Goal: Information Seeking & Learning: Learn about a topic

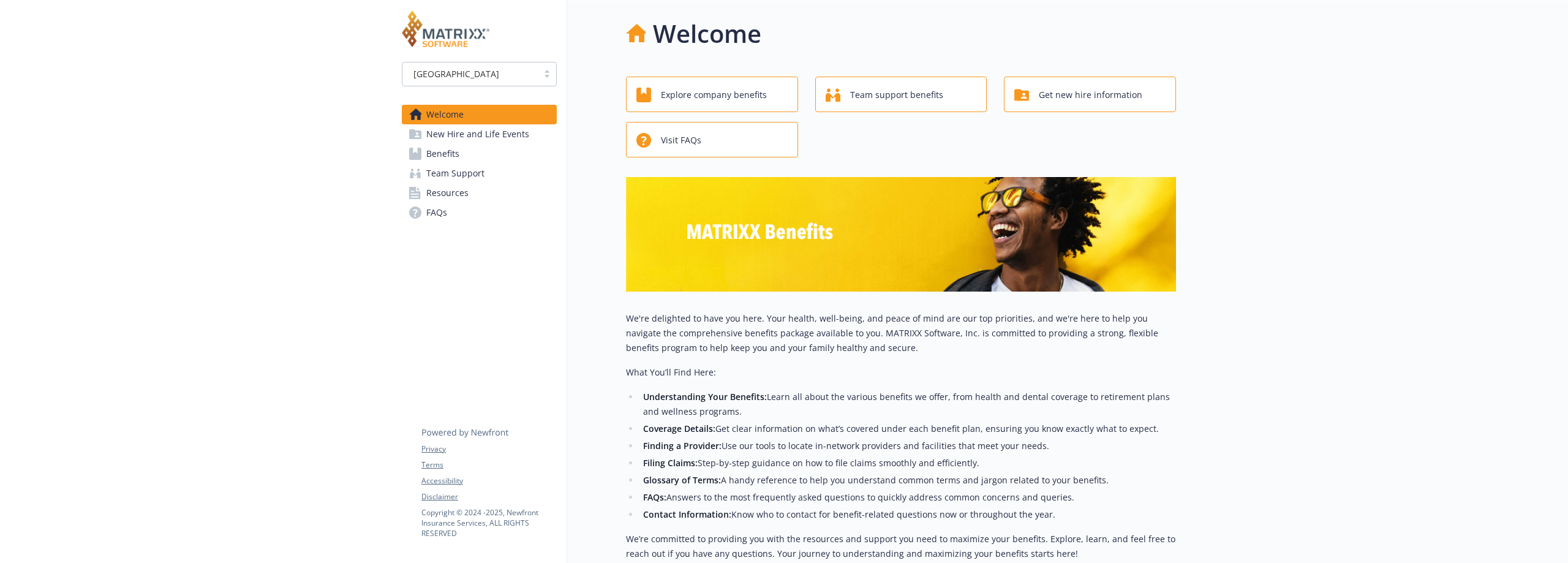
click at [254, 355] on div at bounding box center [196, 363] width 392 height 725
click at [471, 156] on link "Benefits" at bounding box center [479, 154] width 155 height 20
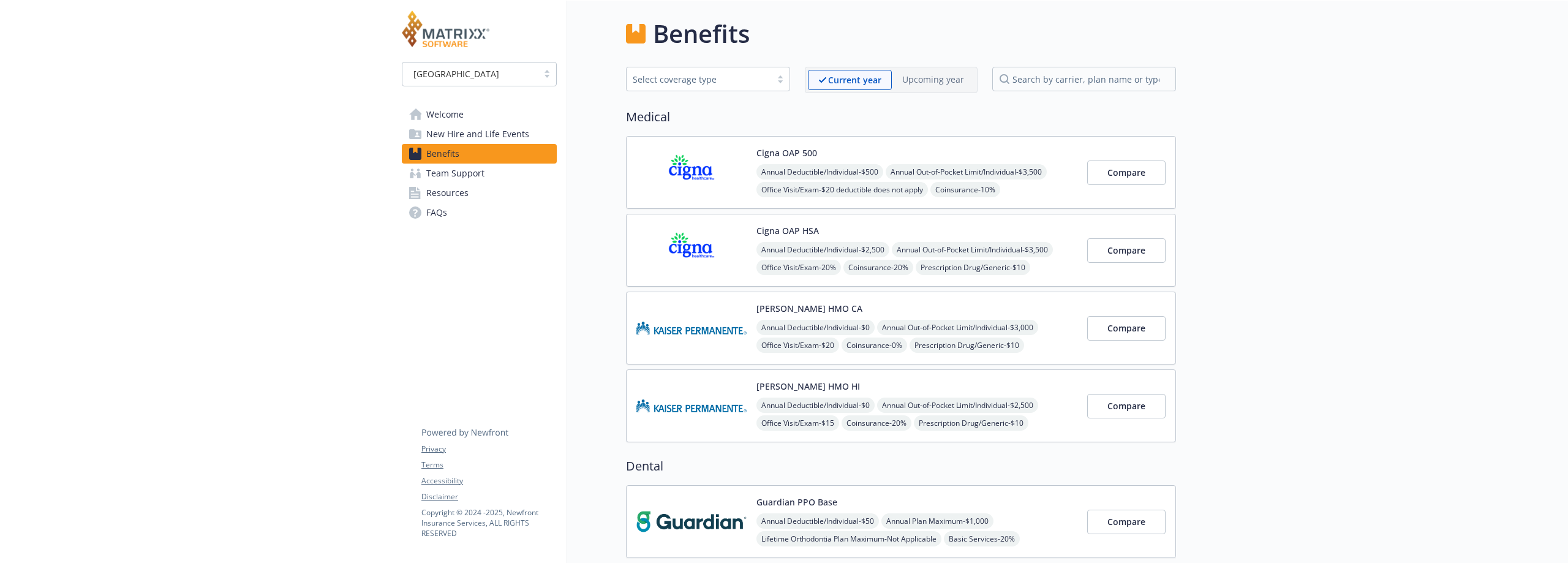
click at [483, 133] on span "New Hire and Life Events" at bounding box center [477, 134] width 103 height 20
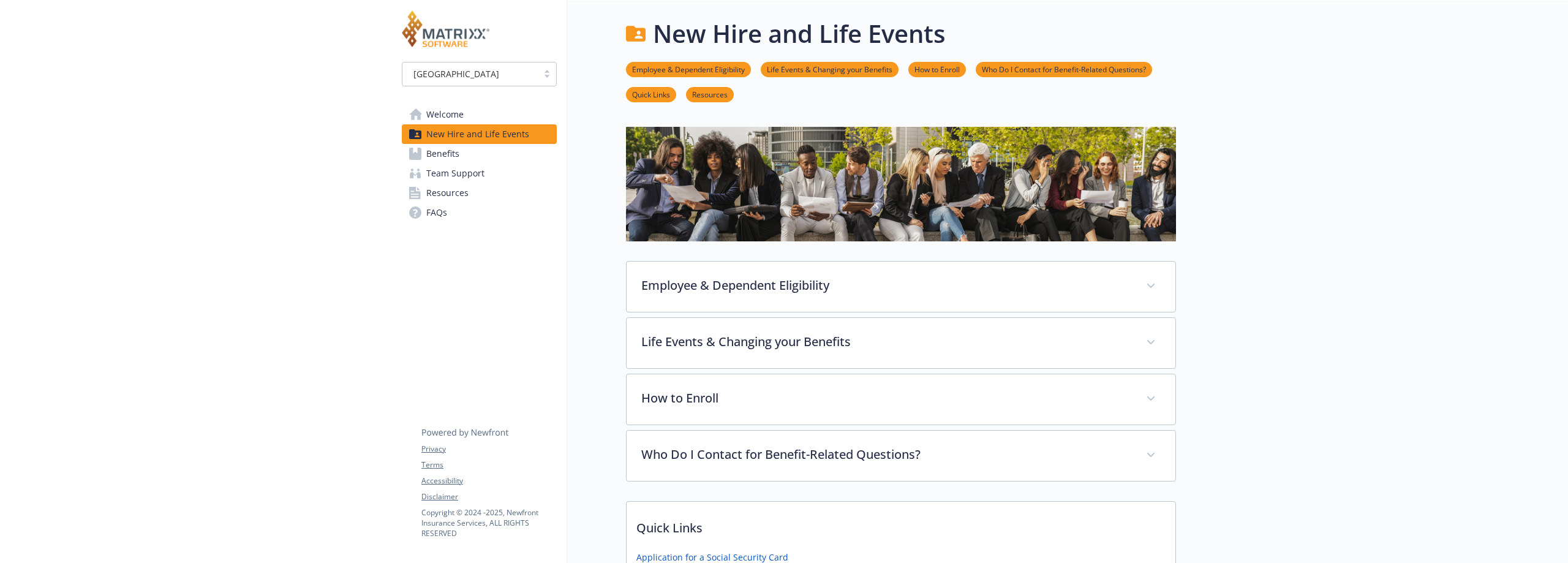
click at [445, 114] on span "Welcome" at bounding box center [445, 114] width 37 height 20
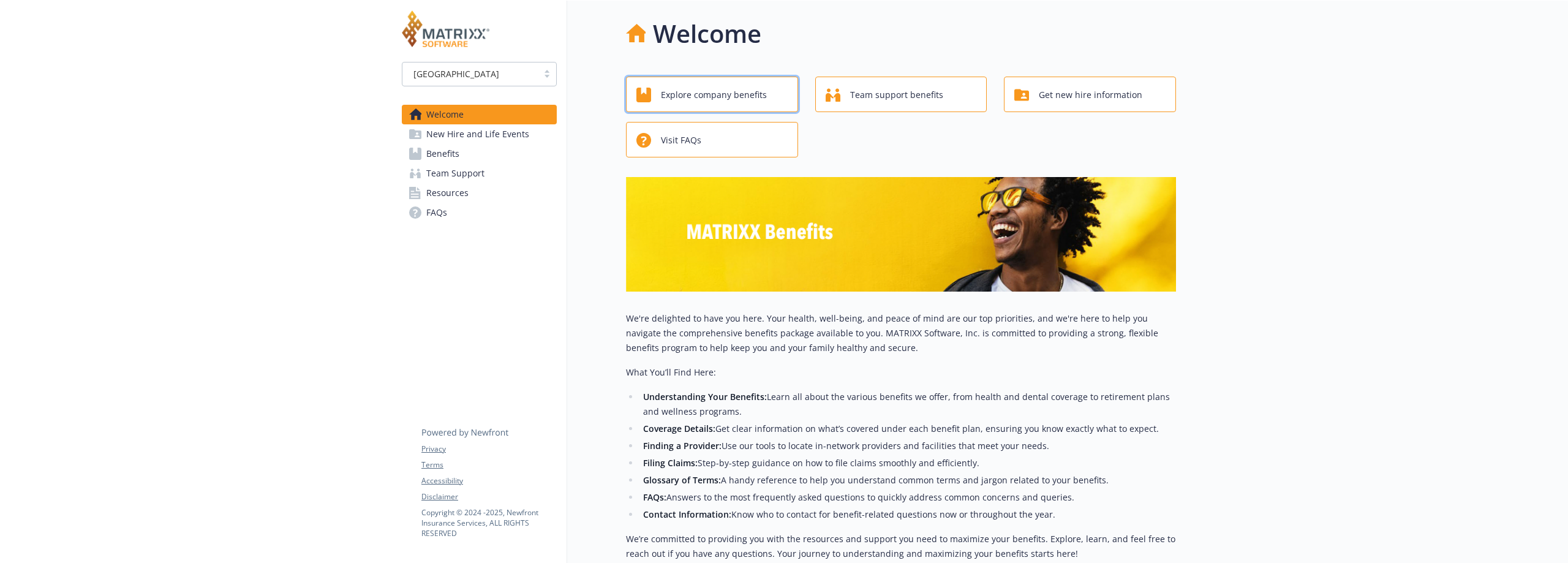
click at [763, 101] on span "Explore company benefits" at bounding box center [714, 95] width 106 height 23
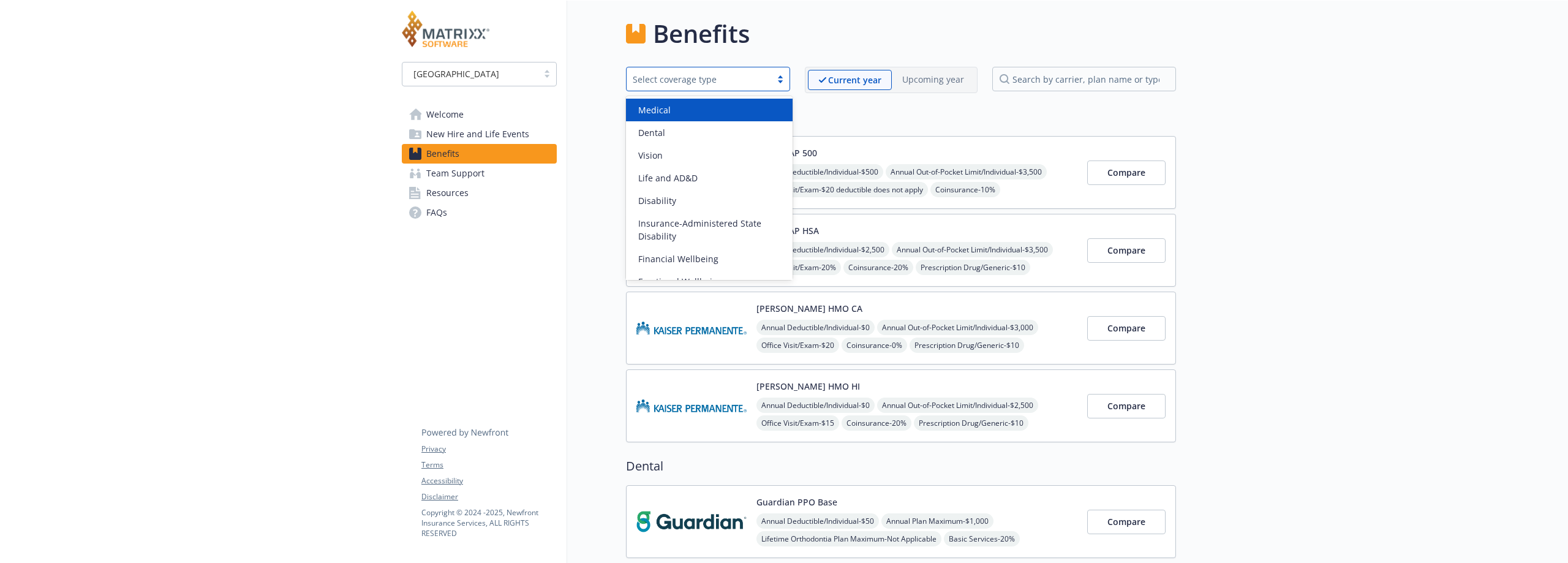
click at [763, 79] on div "Select coverage type" at bounding box center [699, 79] width 133 height 13
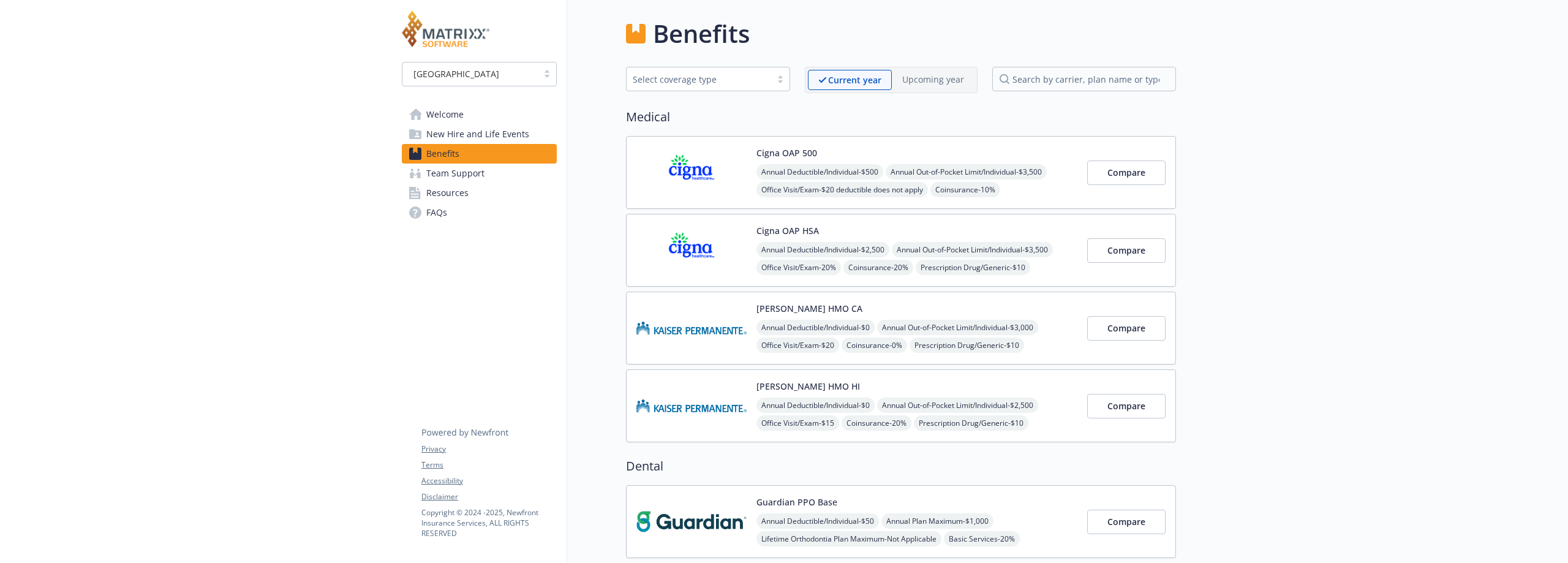
click at [834, 47] on div "Benefits" at bounding box center [901, 34] width 550 height 37
click at [556, 74] on div "[GEOGRAPHIC_DATA]" at bounding box center [479, 73] width 155 height 24
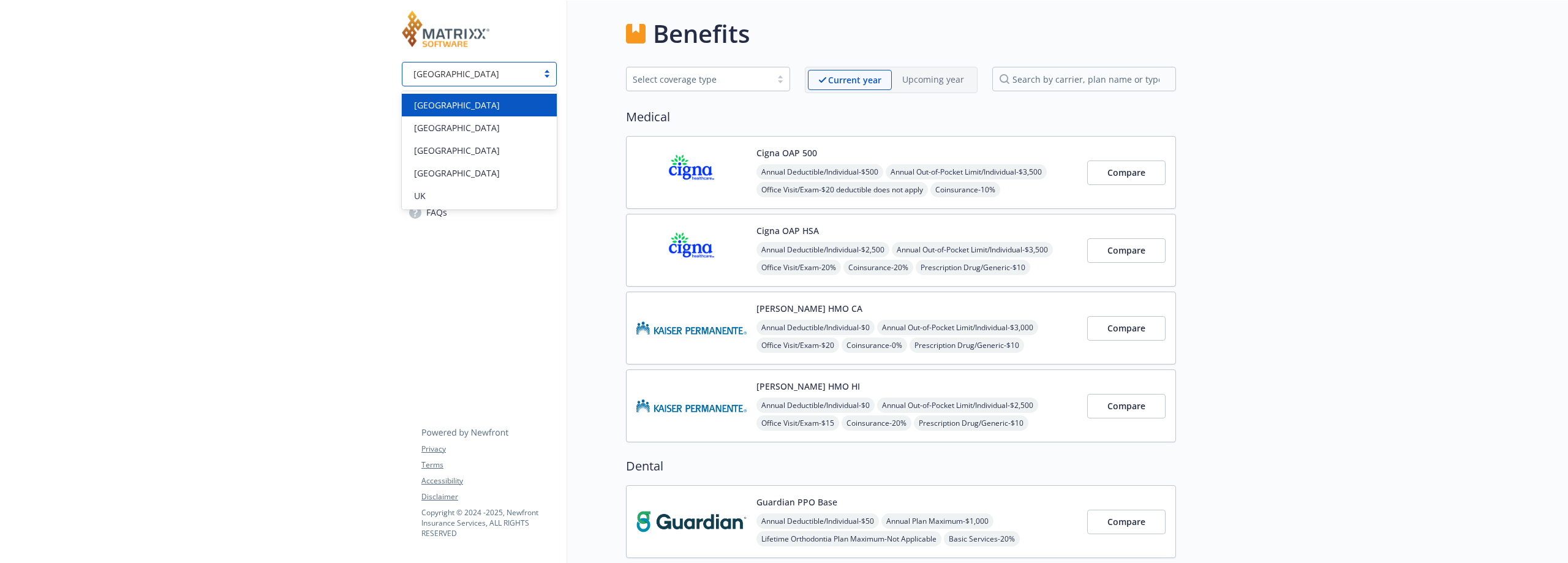
click at [551, 74] on div at bounding box center [547, 74] width 19 height 10
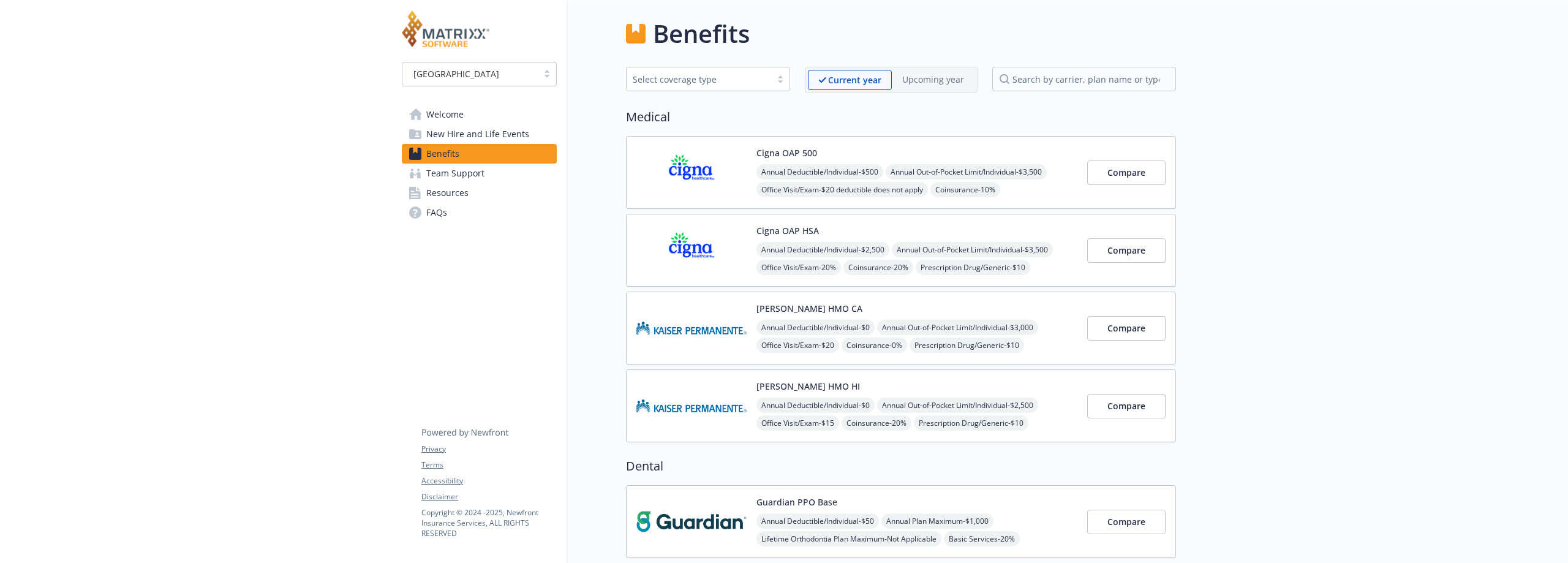
click at [453, 114] on span "Welcome" at bounding box center [445, 114] width 37 height 20
